Goal: Check status

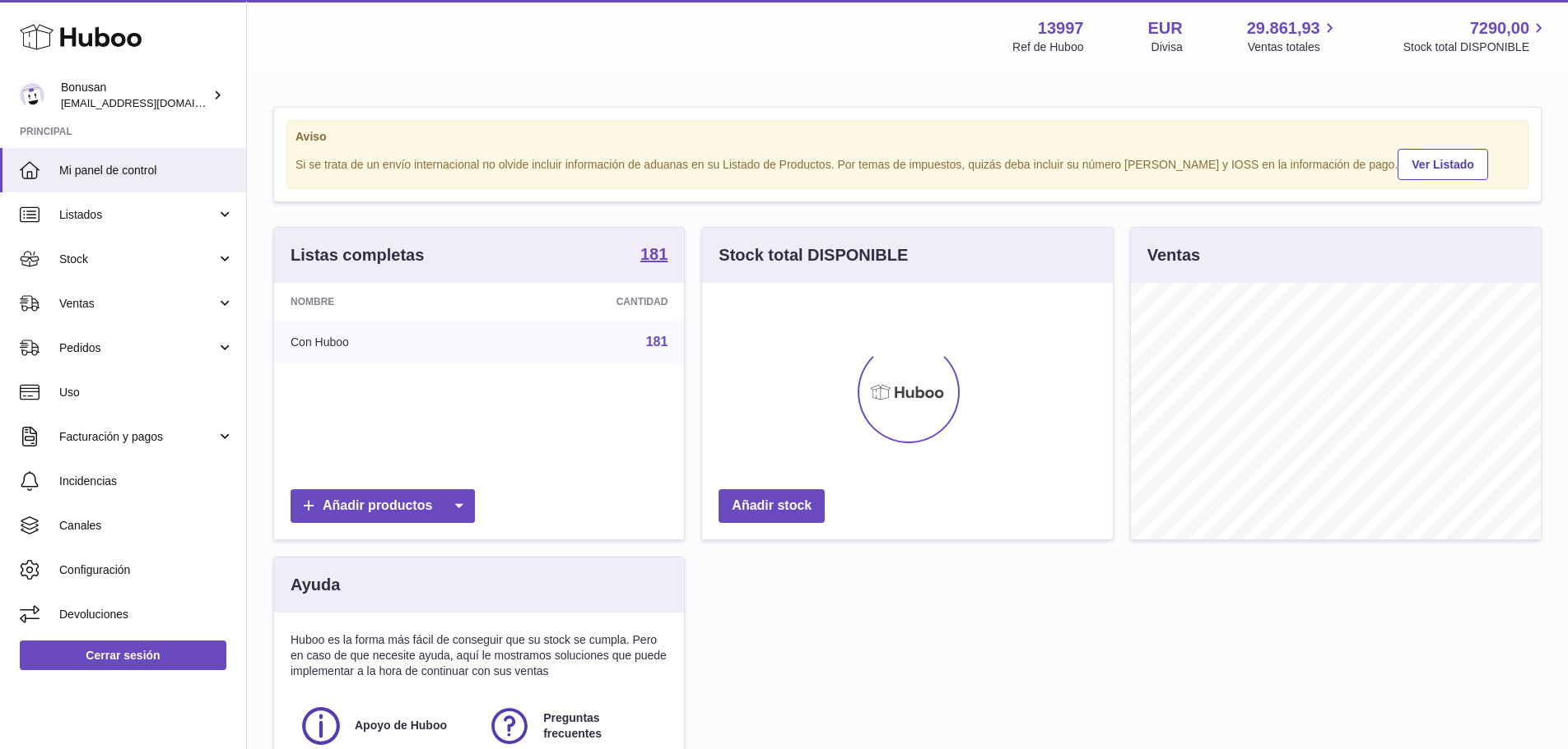
scroll to position [256, 410]
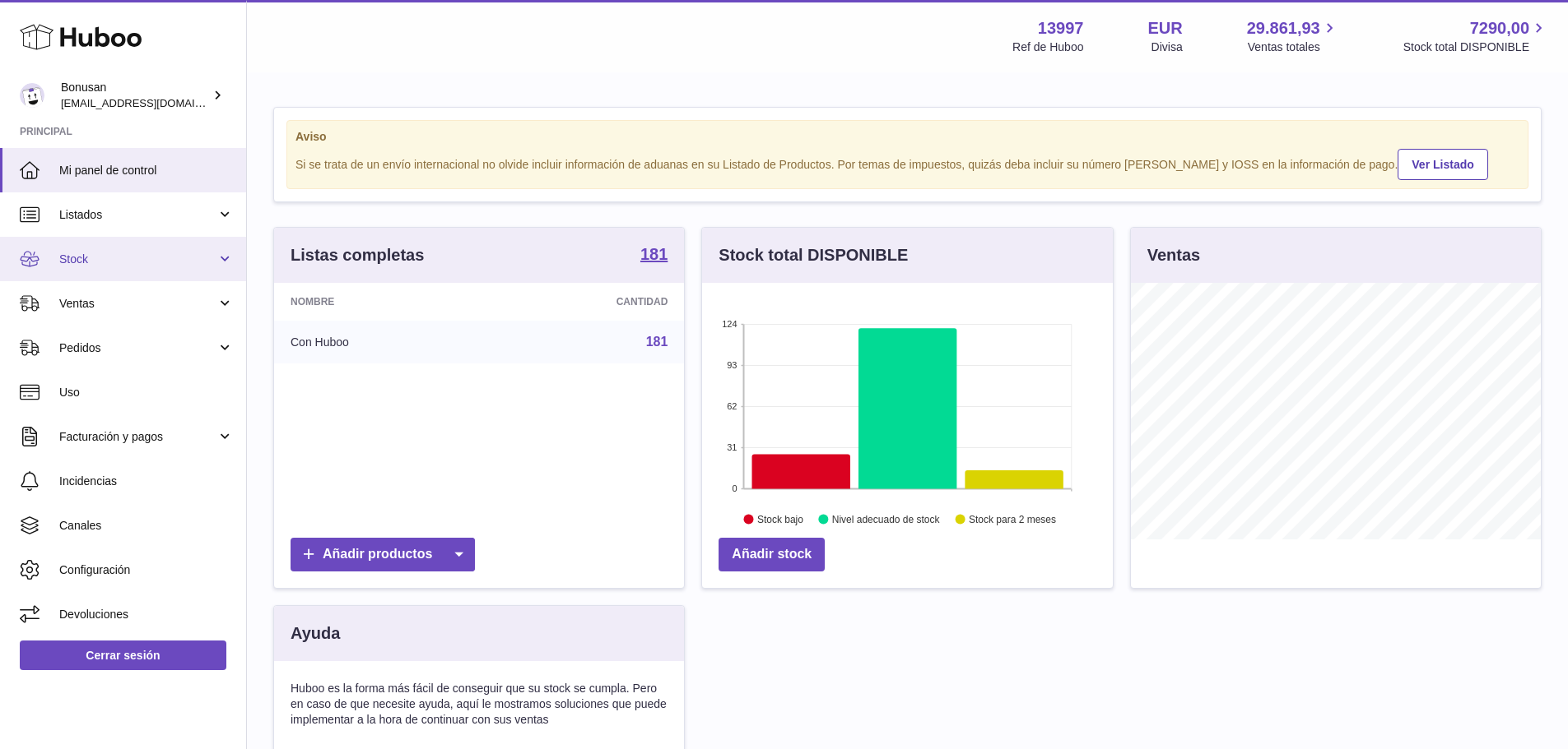
click at [83, 260] on span "Stock" at bounding box center [138, 259] width 157 height 16
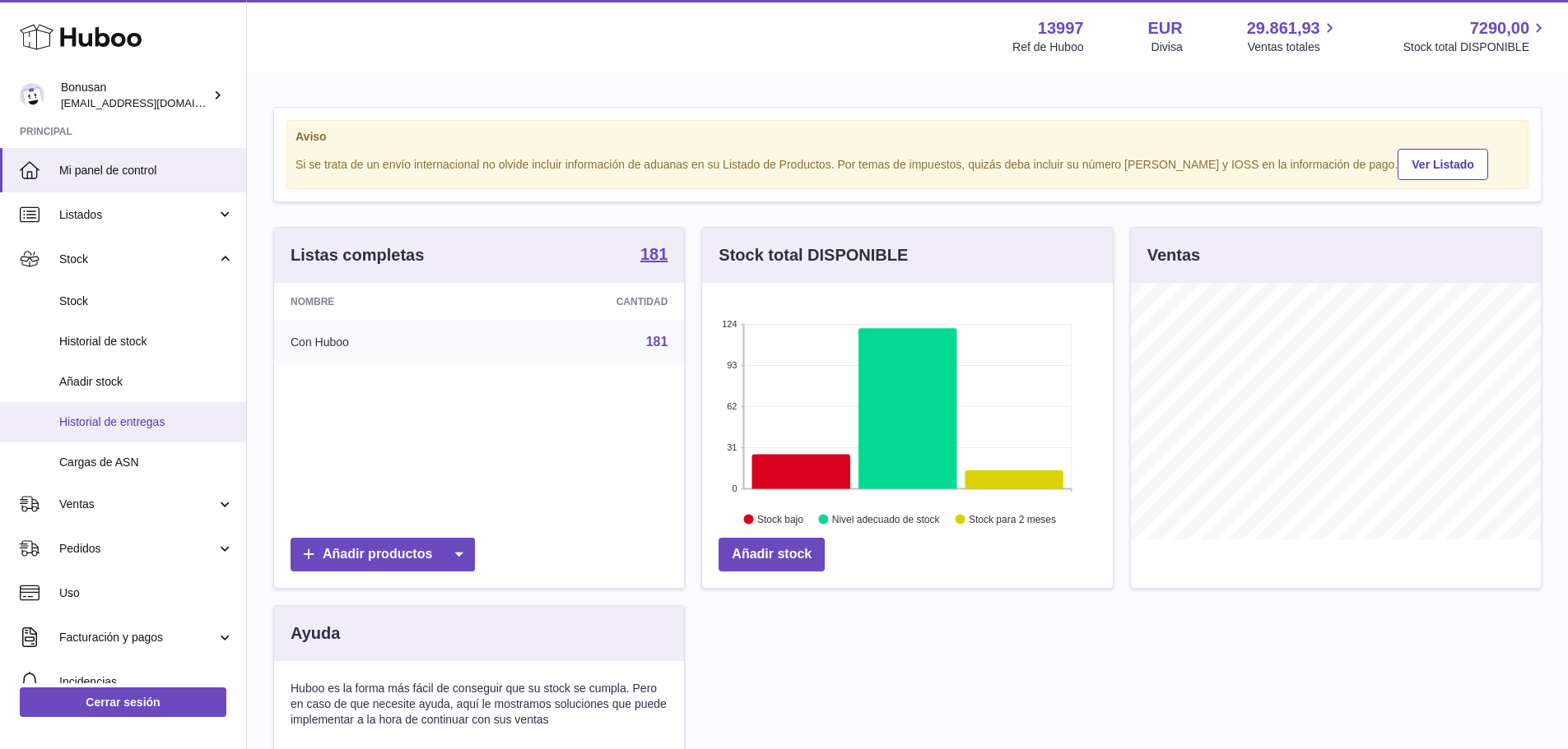
click at [127, 422] on span "Historial de entregas" at bounding box center [146, 423] width 174 height 16
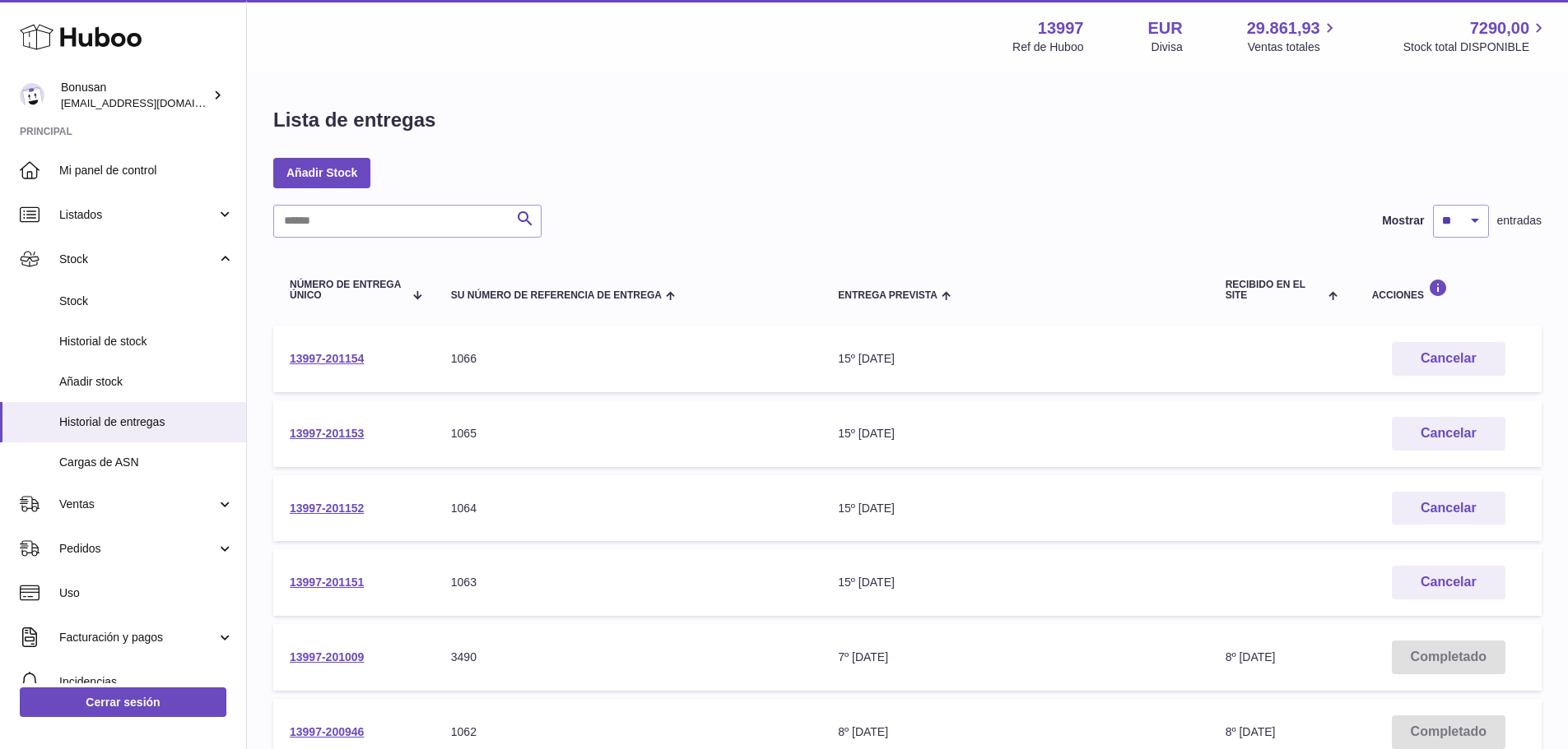
scroll to position [329, 0]
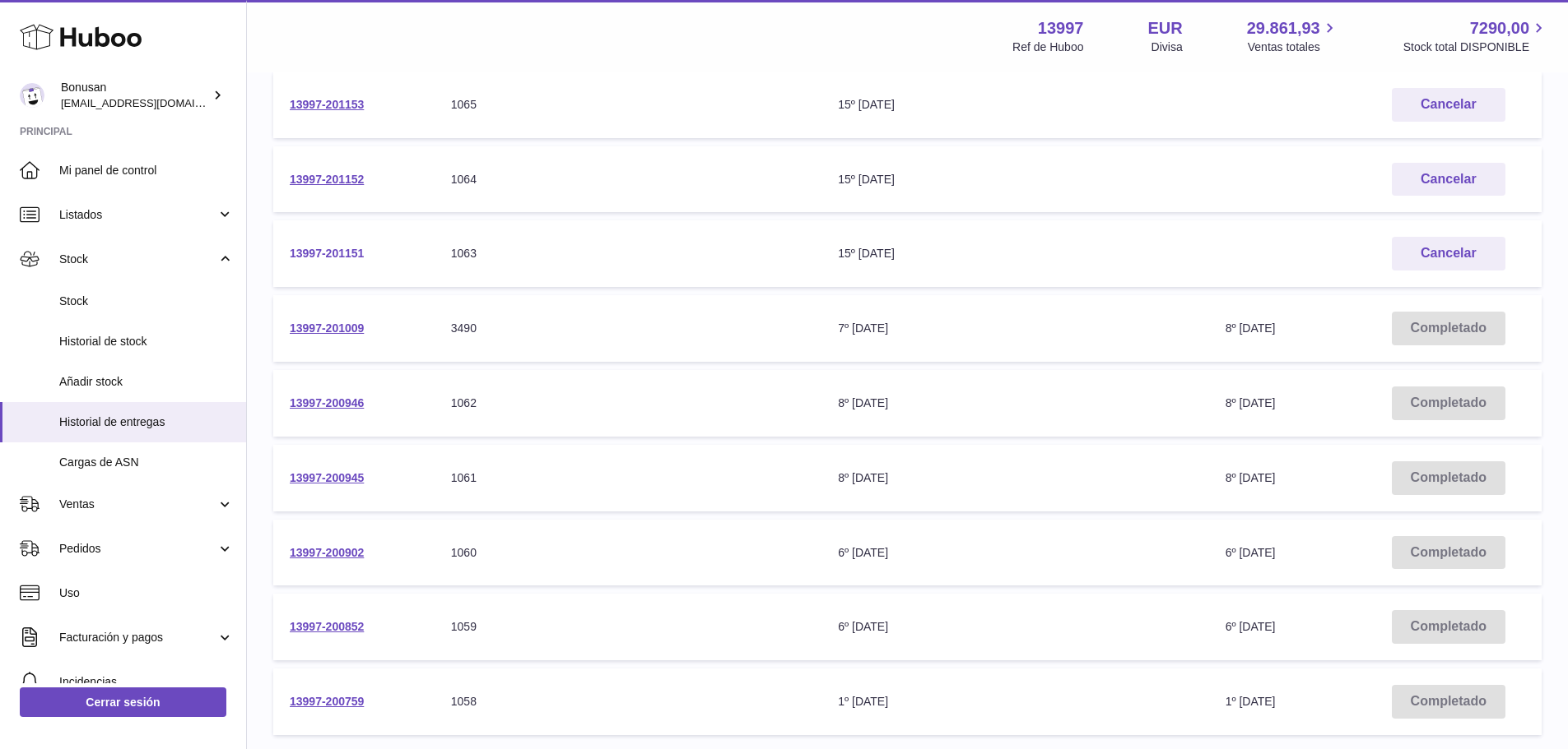
click at [307, 254] on link "13997-201151" at bounding box center [327, 254] width 74 height 14
